Goal: Task Accomplishment & Management: Complete application form

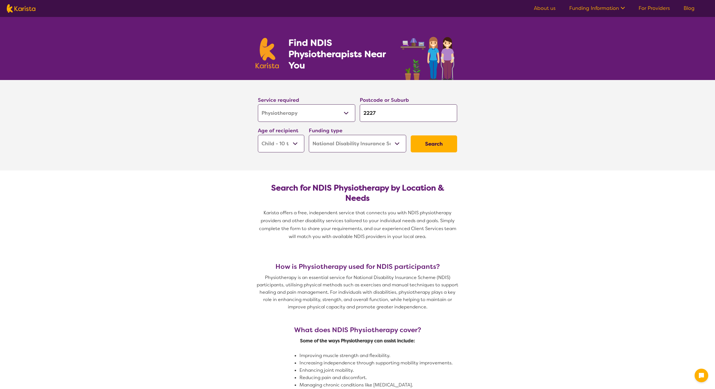
select select "Physiotherapy"
select select "CH"
select select "NDIS"
select select "Physiotherapy"
select select "CH"
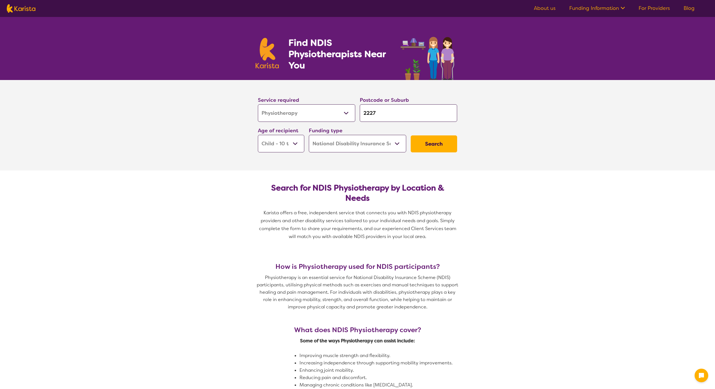
select select "NDIS"
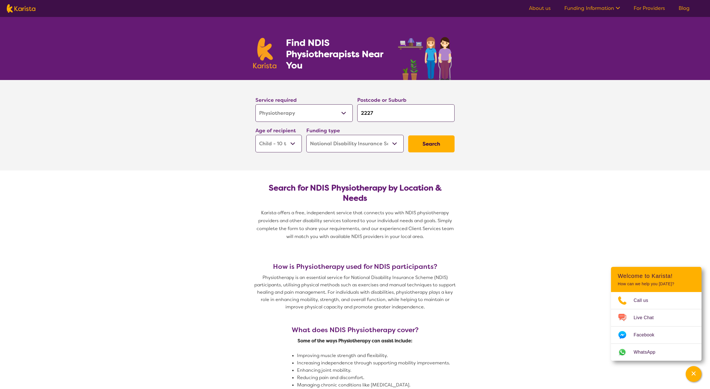
click at [648, 7] on link "For Providers" at bounding box center [649, 8] width 31 height 7
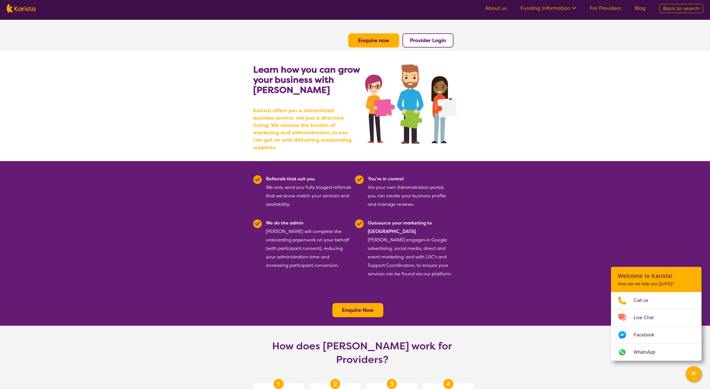
click at [695, 373] on icon "Channel Menu" at bounding box center [694, 374] width 4 height 4
click at [379, 42] on b "Enquire now" at bounding box center [373, 40] width 31 height 7
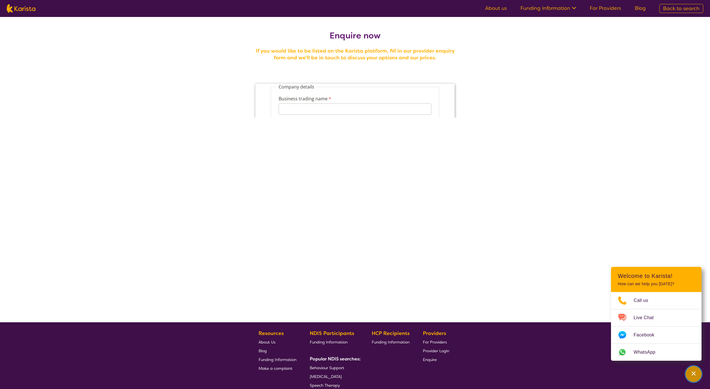
click at [700, 376] on button "Channel Menu" at bounding box center [694, 374] width 16 height 16
